Goal: Navigation & Orientation: Find specific page/section

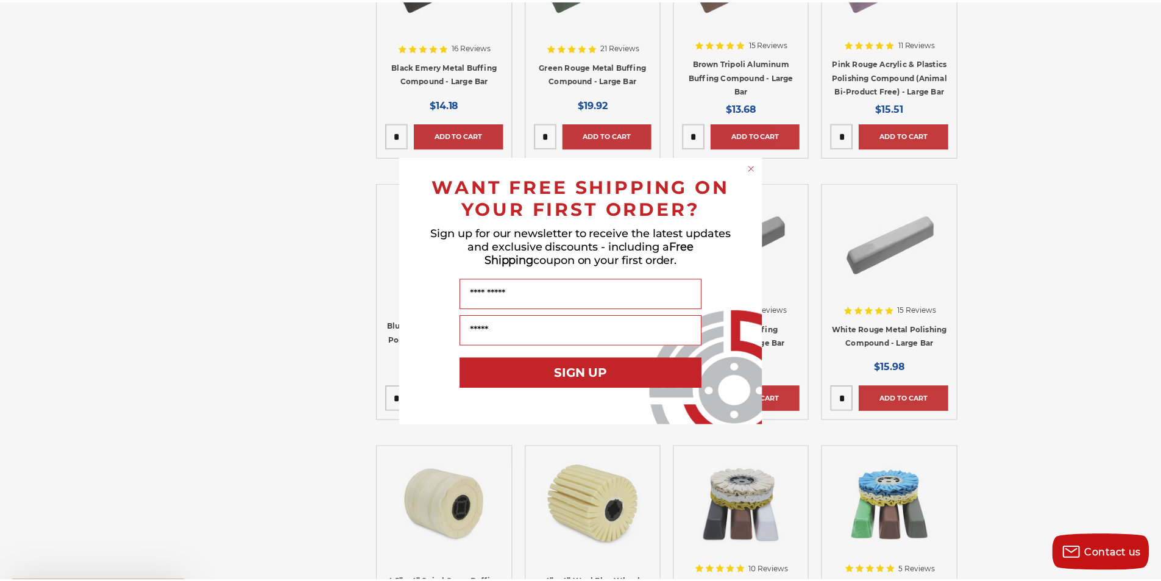
scroll to position [959, 0]
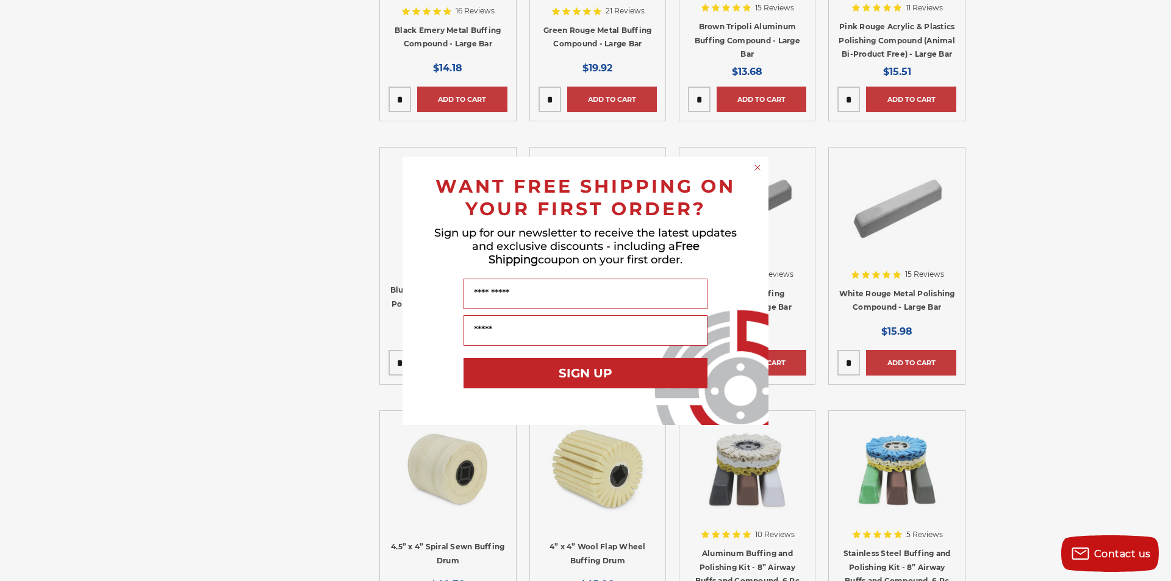
click at [758, 166] on icon "Close dialog" at bounding box center [757, 167] width 5 height 5
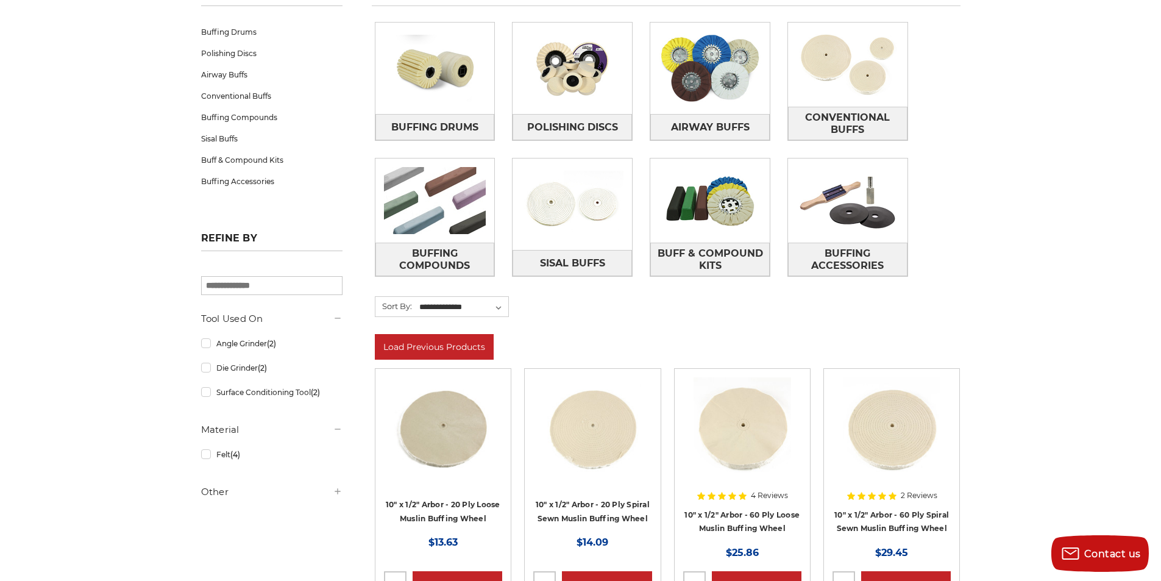
scroll to position [135, 0]
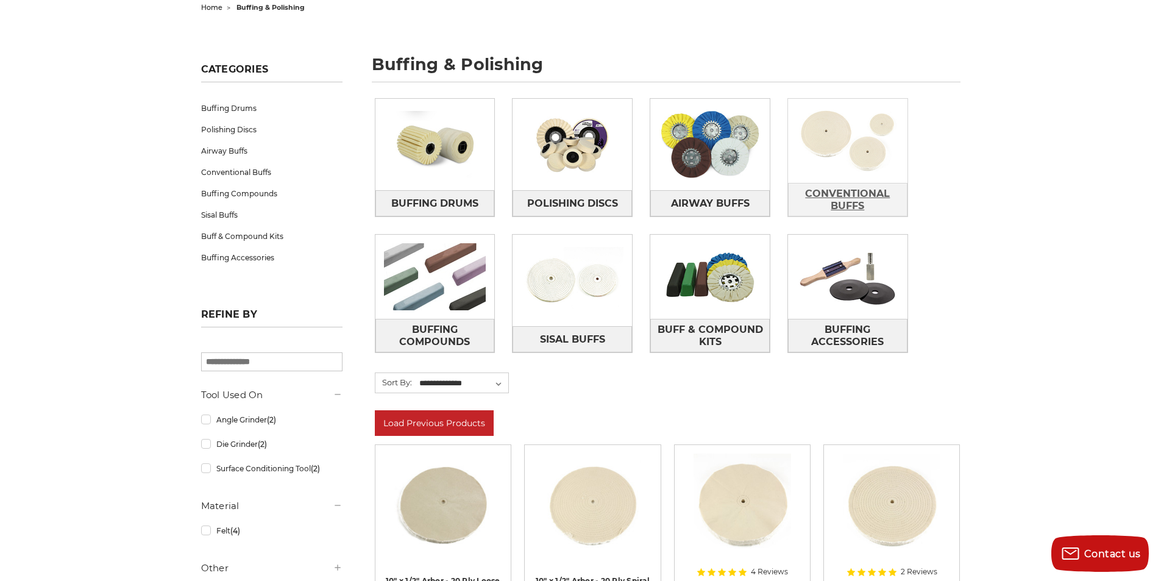
click at [862, 187] on span "Conventional Buffs" at bounding box center [848, 200] width 118 height 33
